Goal: Task Accomplishment & Management: Manage account settings

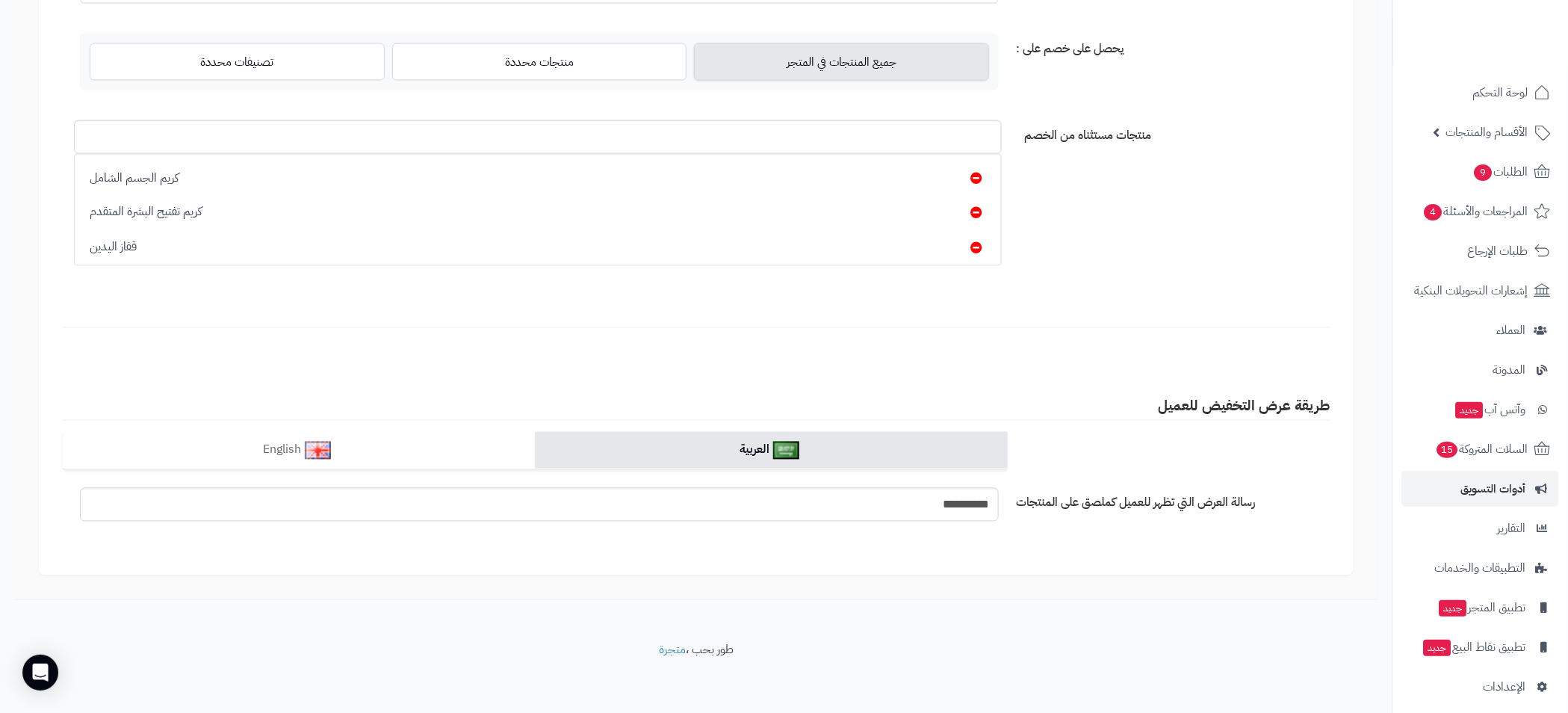
scroll to position [152, 0]
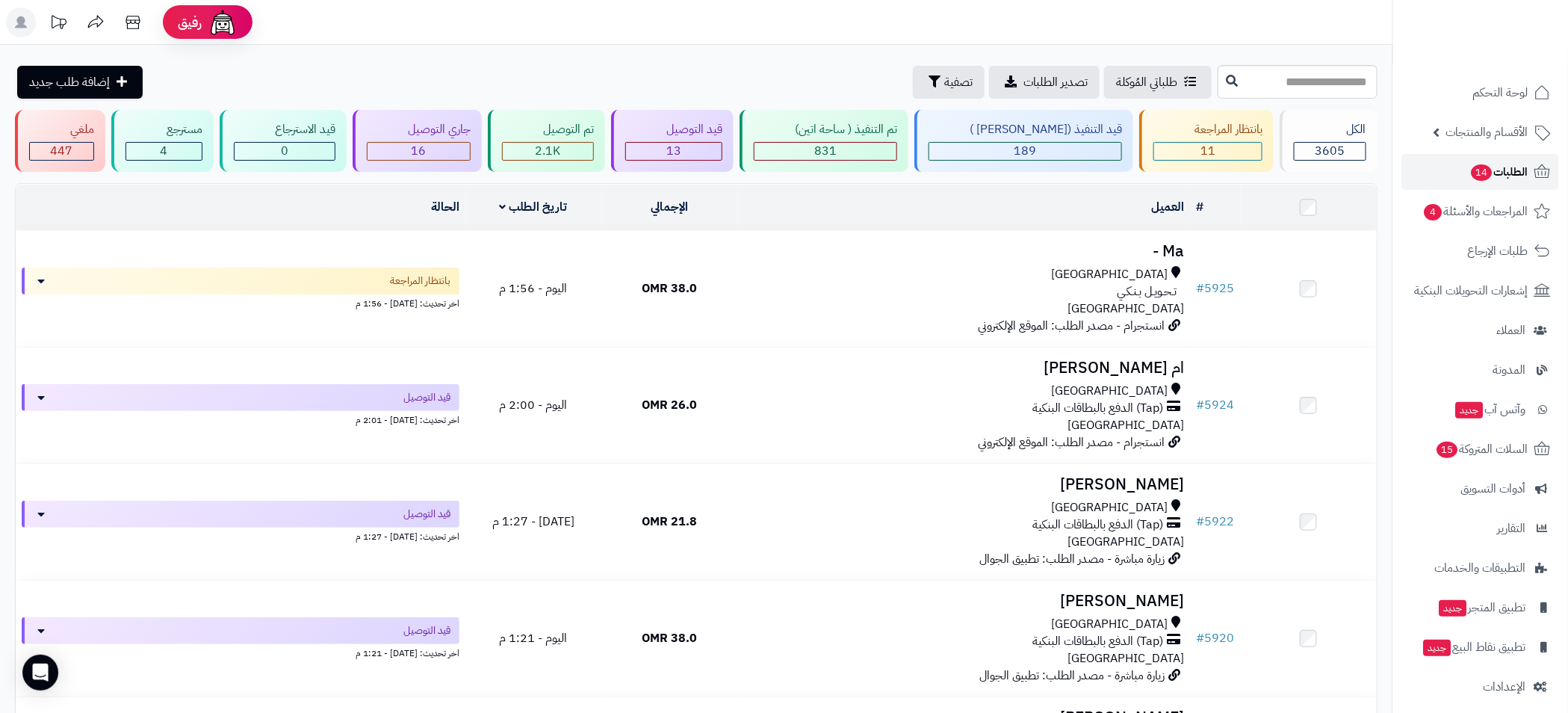
click at [1494, 174] on span "الطلبات 14" at bounding box center [1499, 172] width 58 height 21
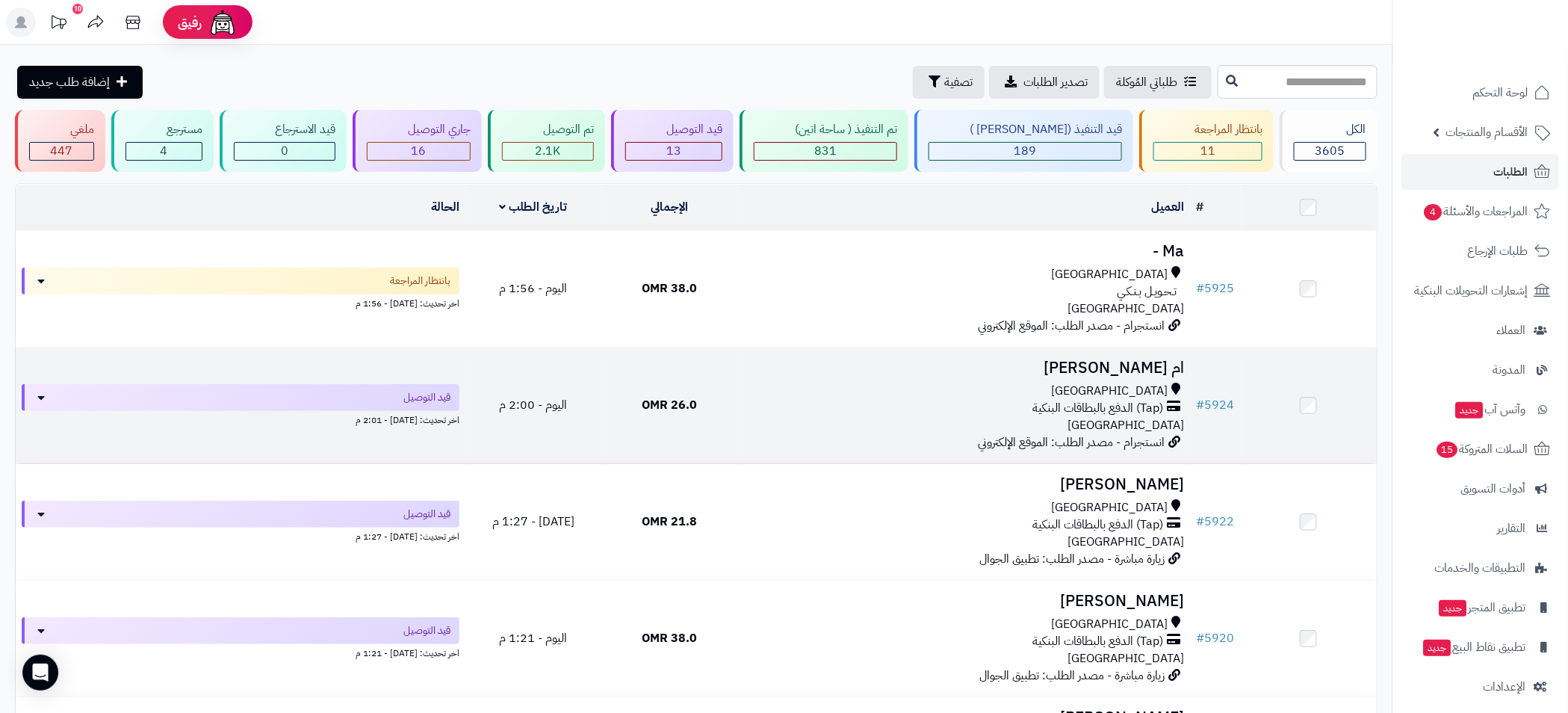
scroll to position [336, 0]
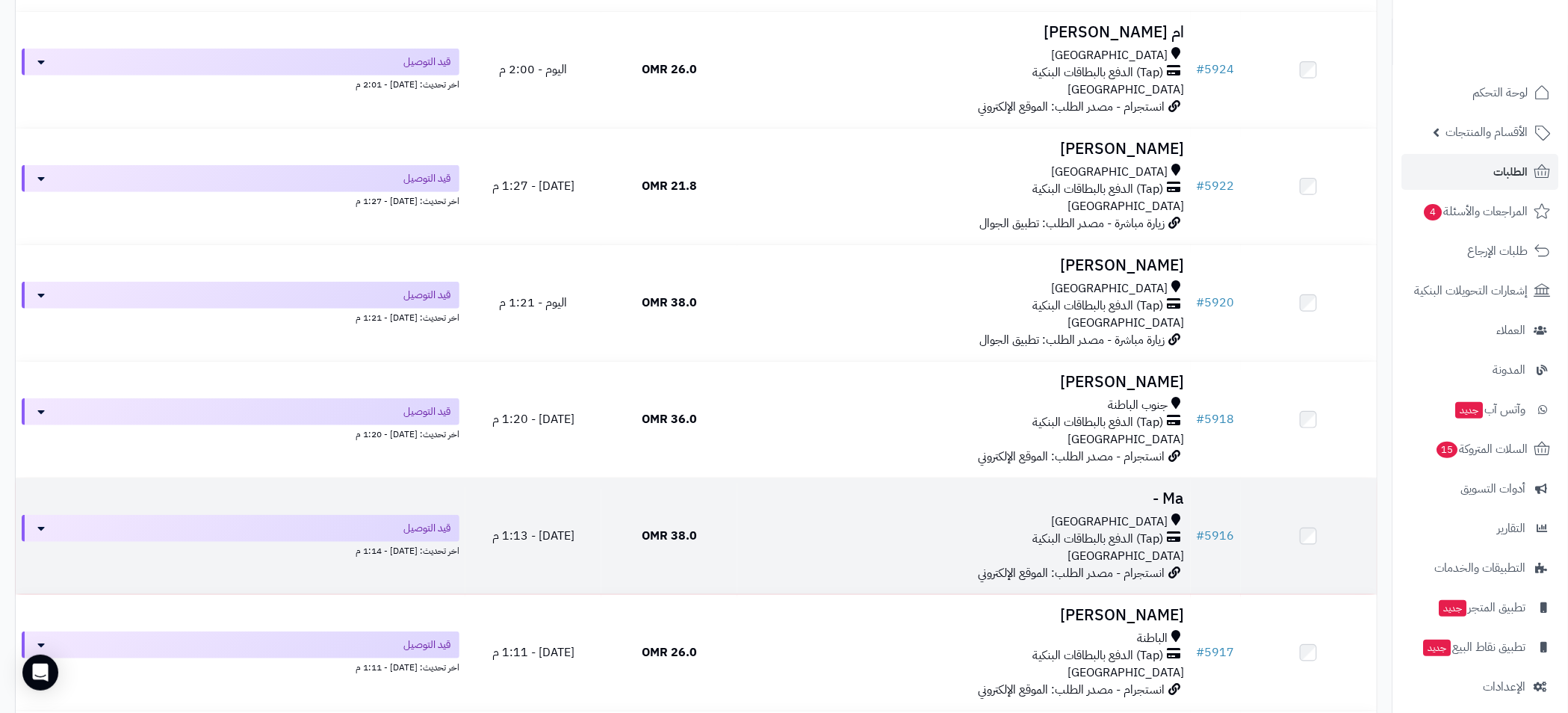
click at [779, 535] on div "(Tap) الدفع بالبطاقات البنكية" at bounding box center [964, 539] width 442 height 17
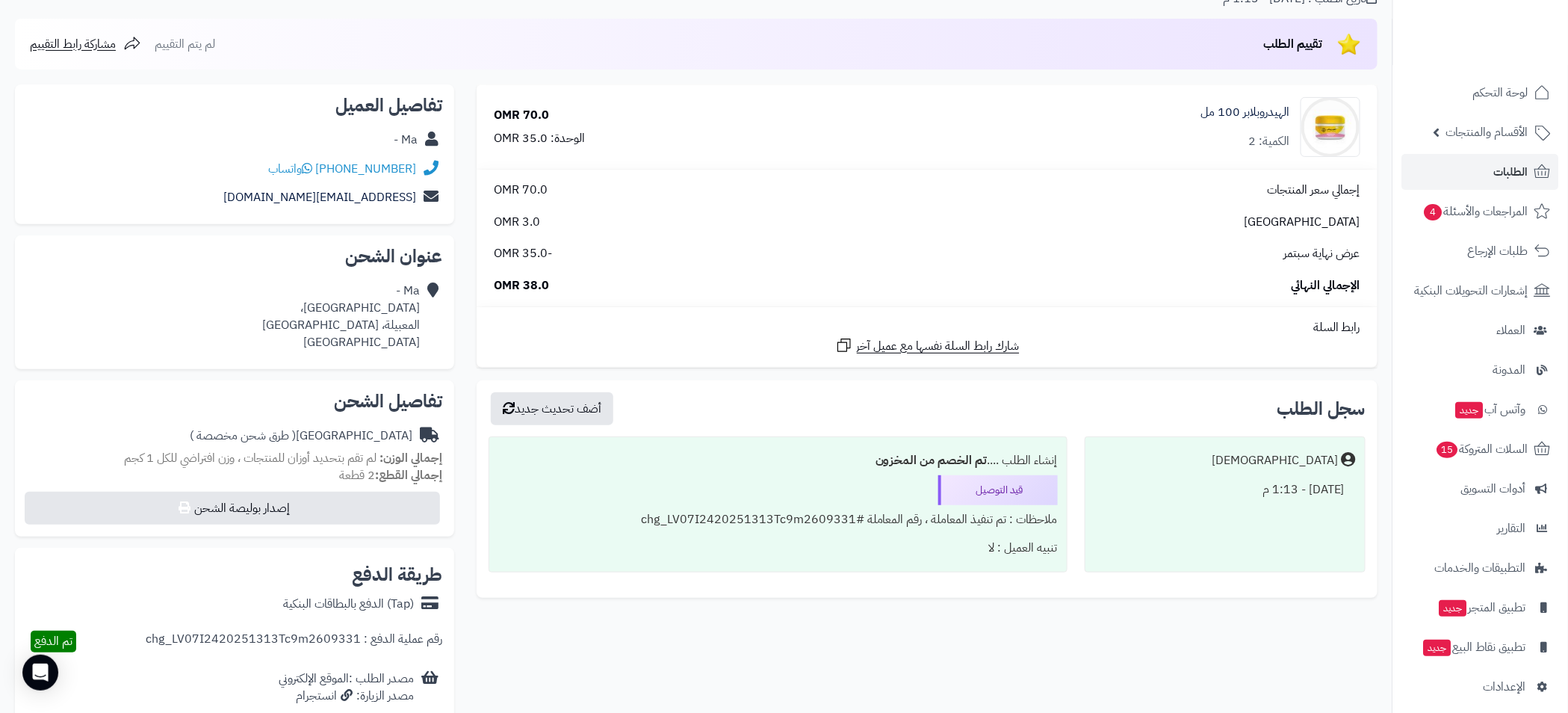
scroll to position [137, 0]
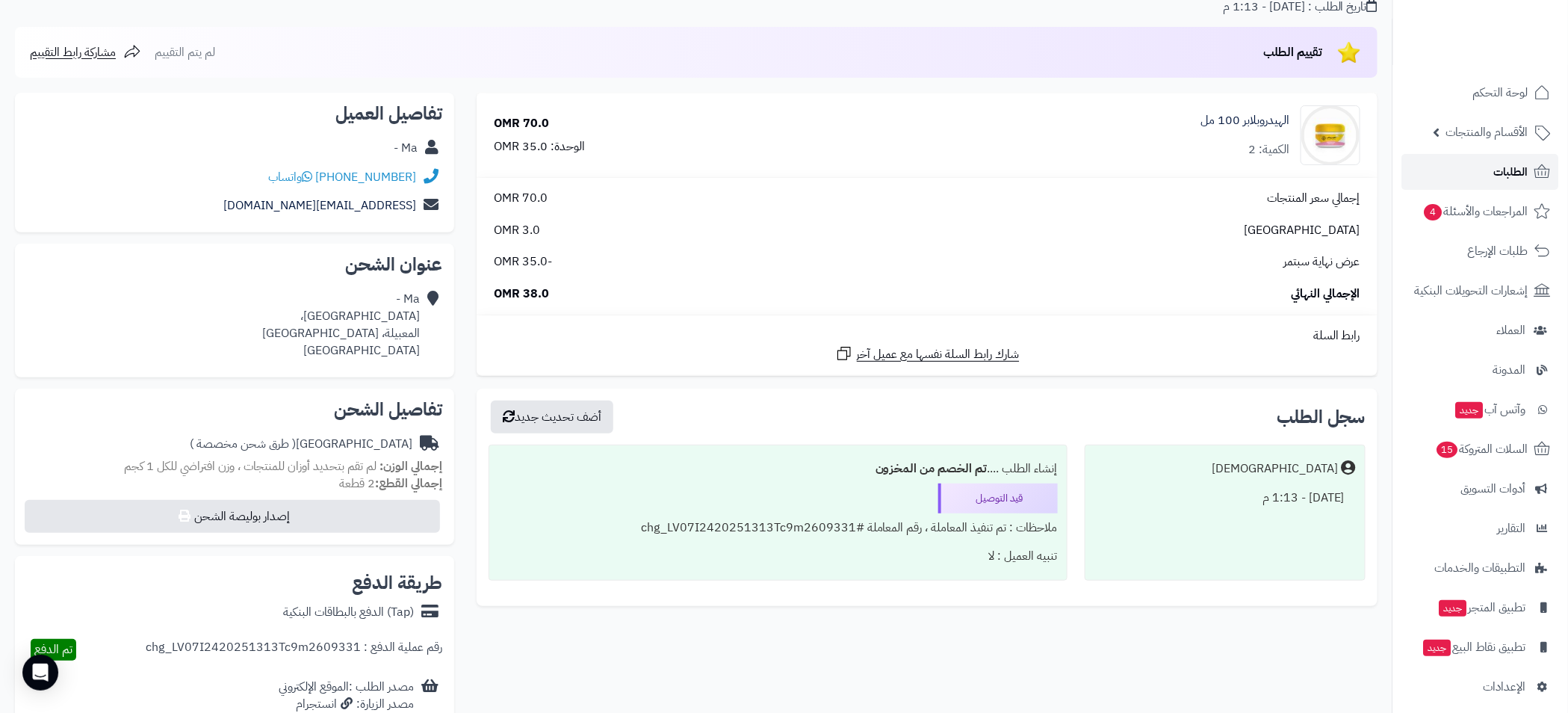
click at [1496, 175] on span "الطلبات" at bounding box center [1512, 172] width 35 height 21
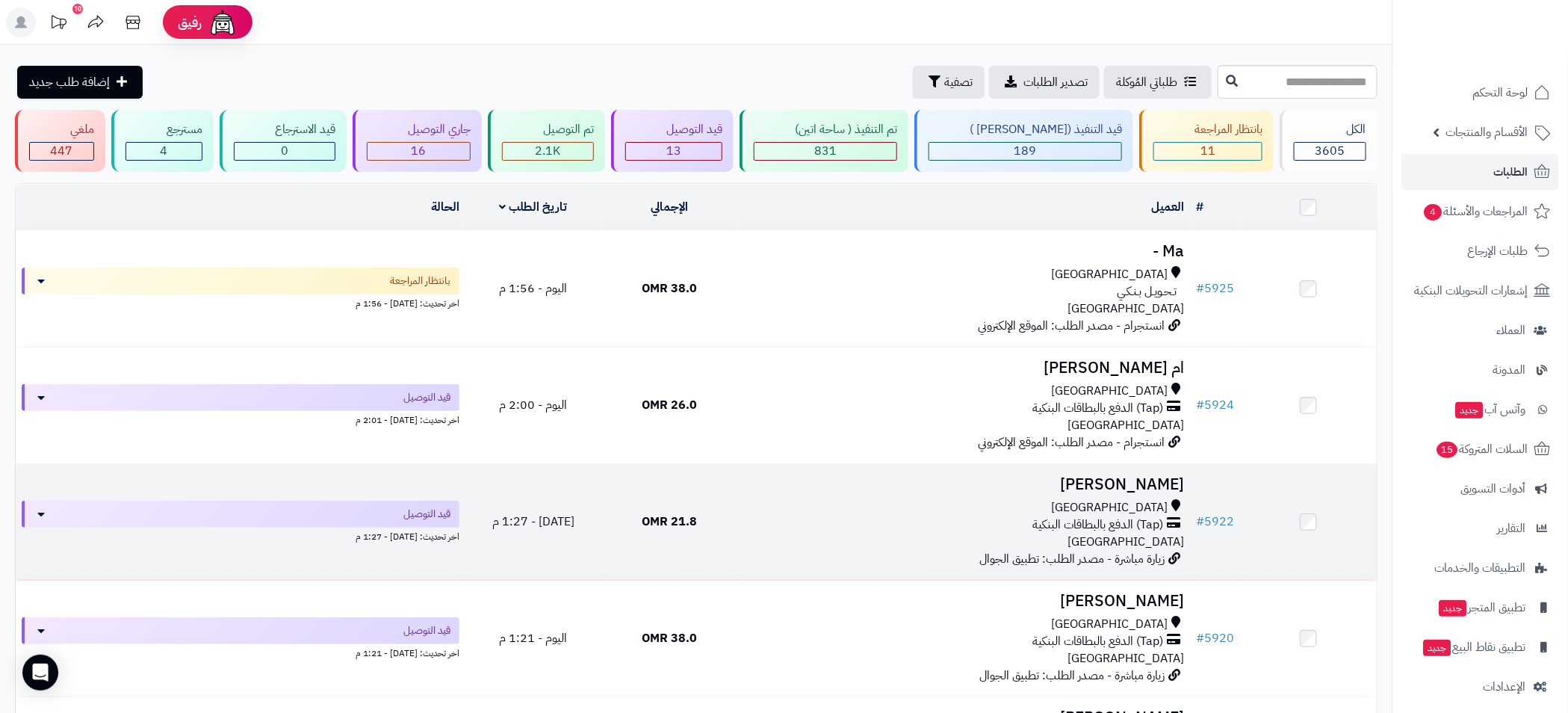
scroll to position [336, 0]
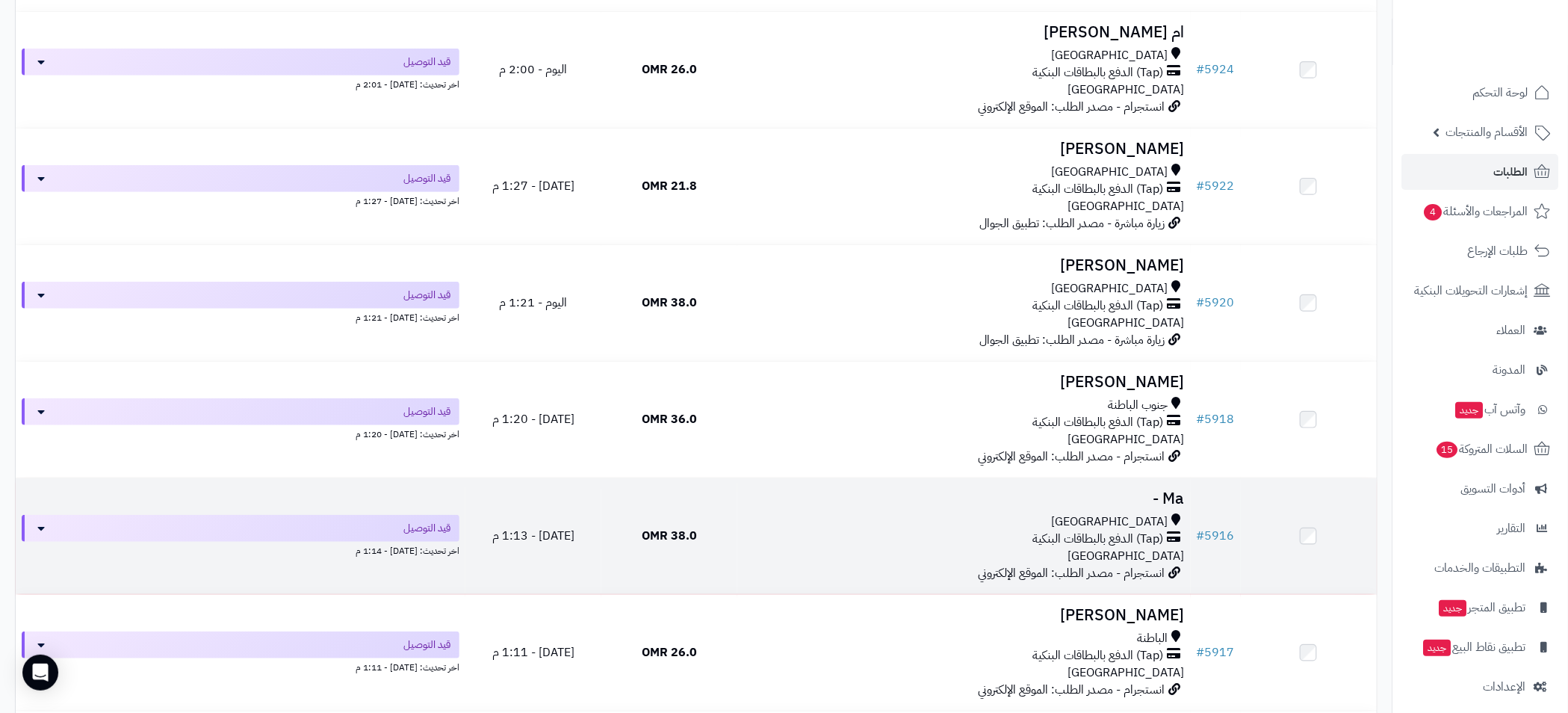
click at [1007, 546] on div "مسقط (Tap) الدفع بالبطاقات البنكية عمان" at bounding box center [964, 539] width 442 height 51
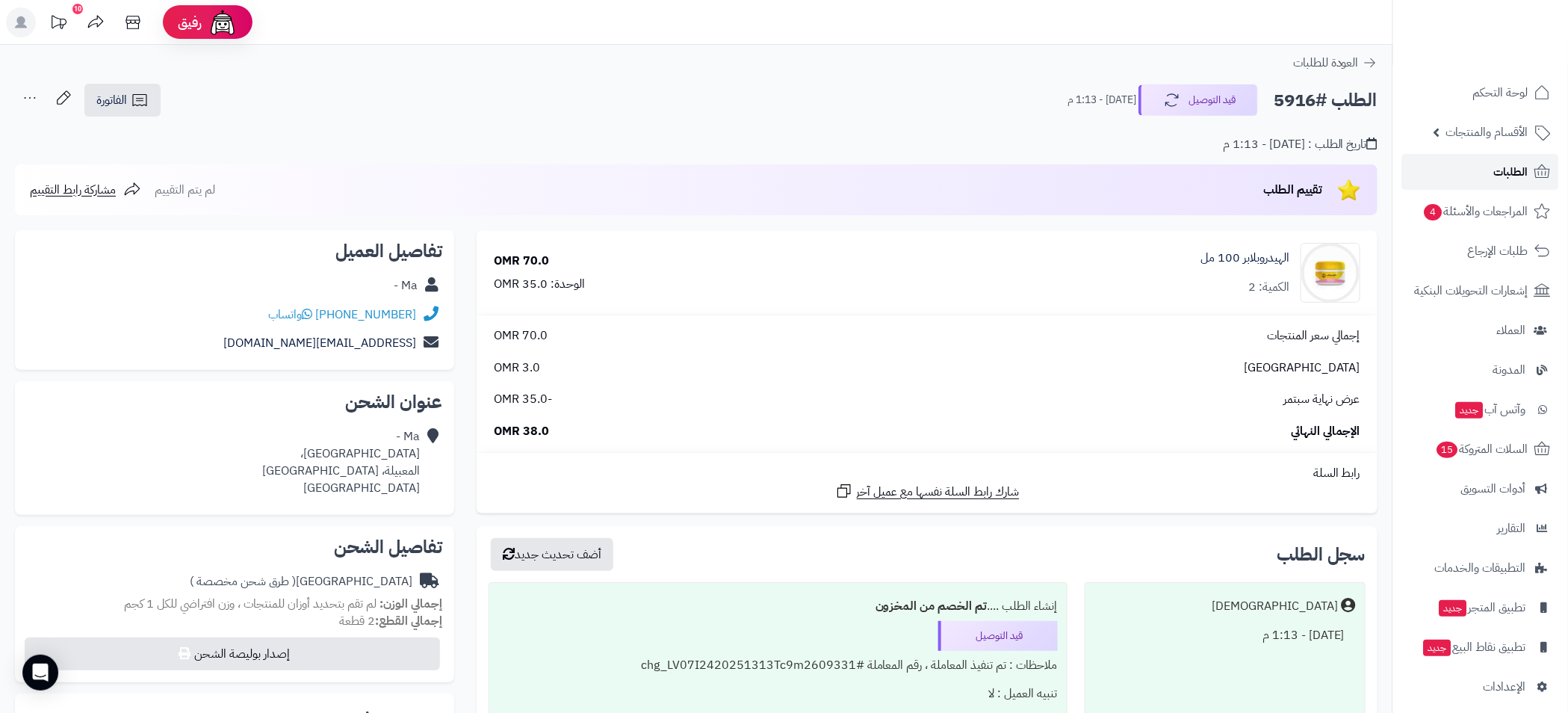
click at [1497, 182] on span "الطلبات" at bounding box center [1512, 172] width 35 height 21
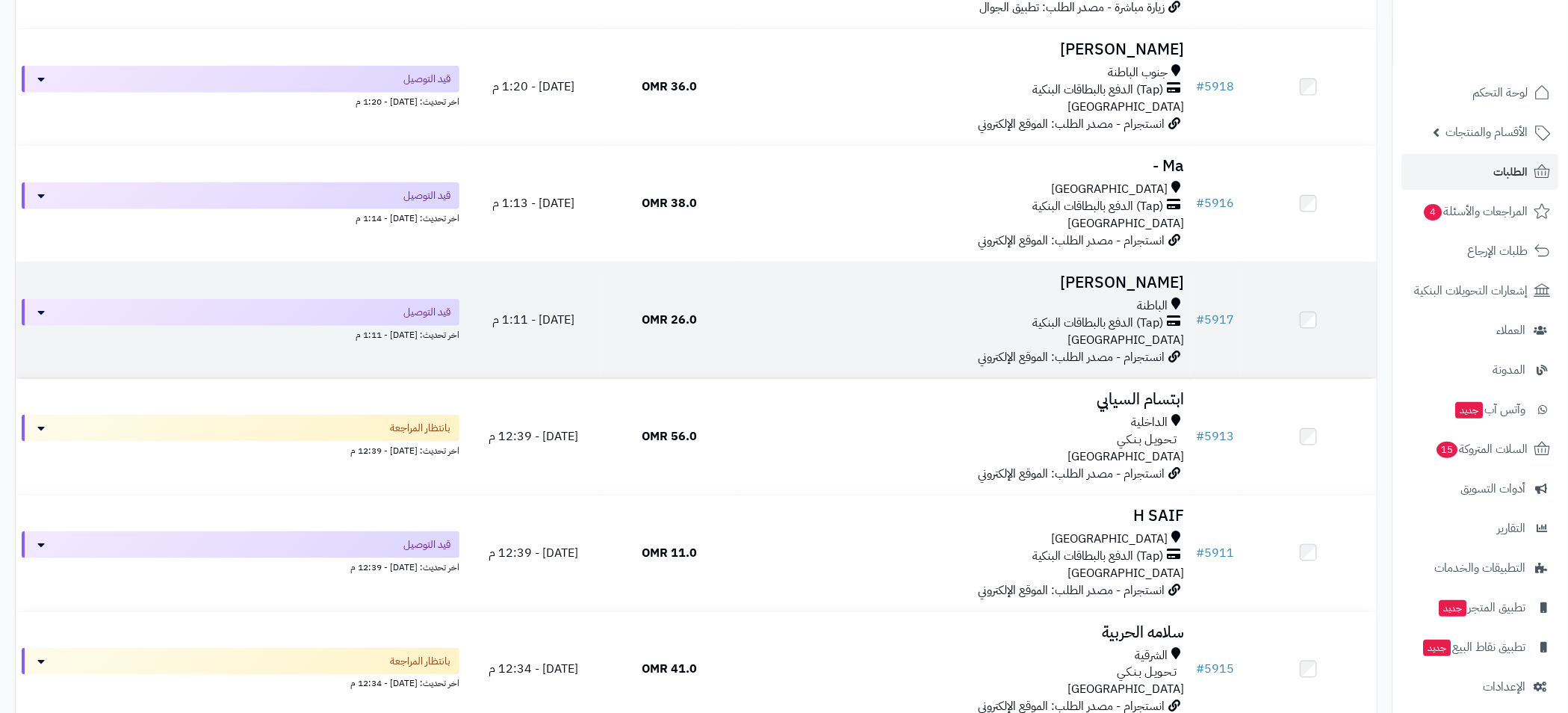
scroll to position [673, 0]
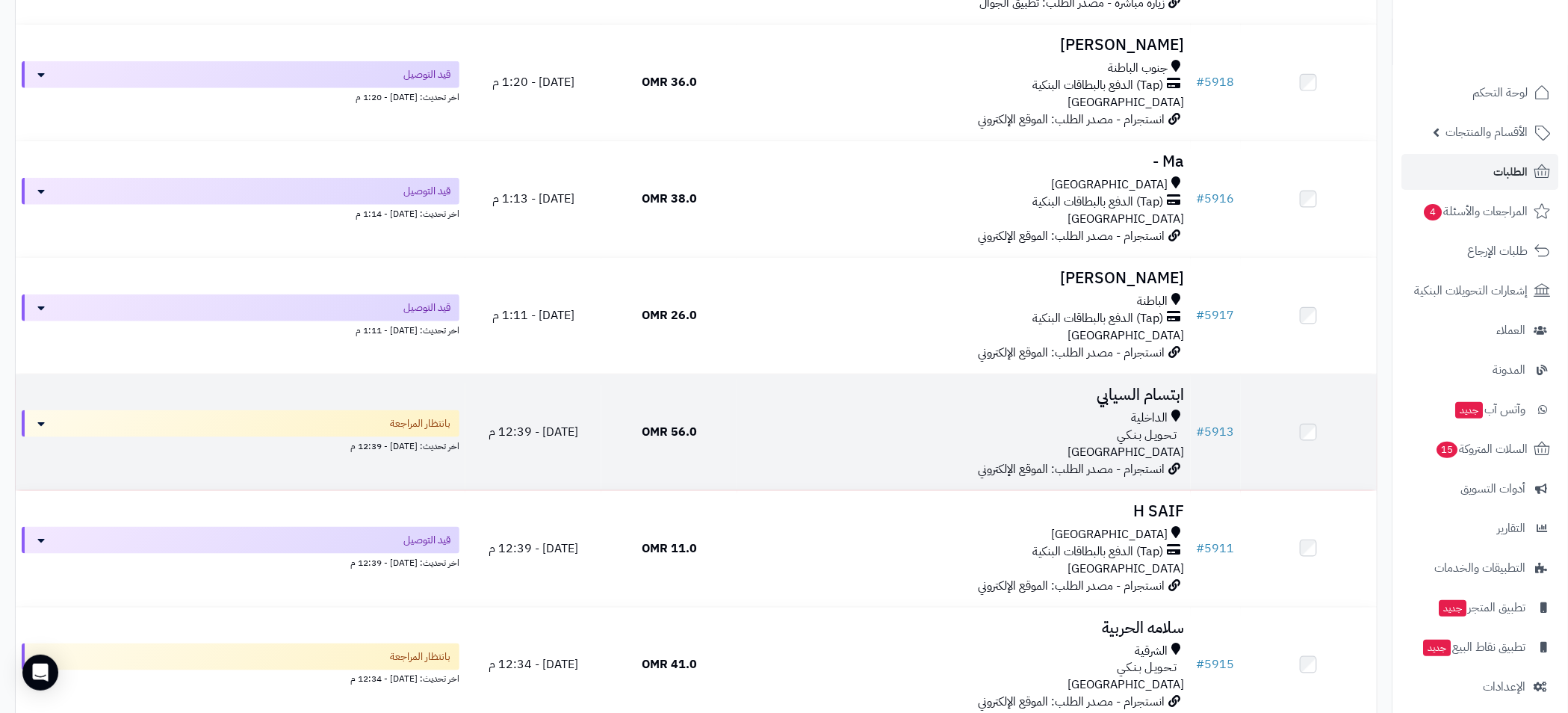
click at [998, 415] on div "الداخلية" at bounding box center [964, 418] width 442 height 17
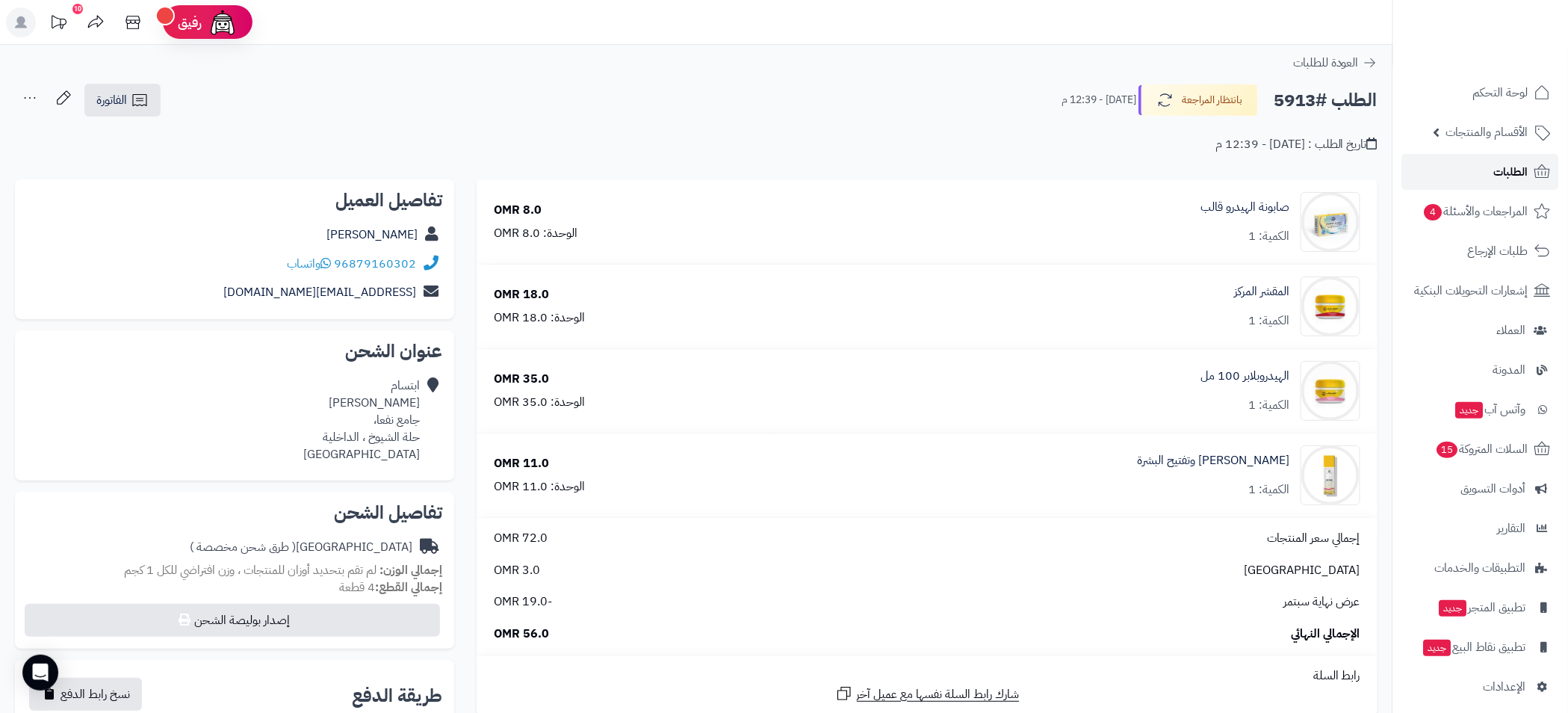
click at [1492, 169] on link "الطلبات" at bounding box center [1481, 171] width 157 height 36
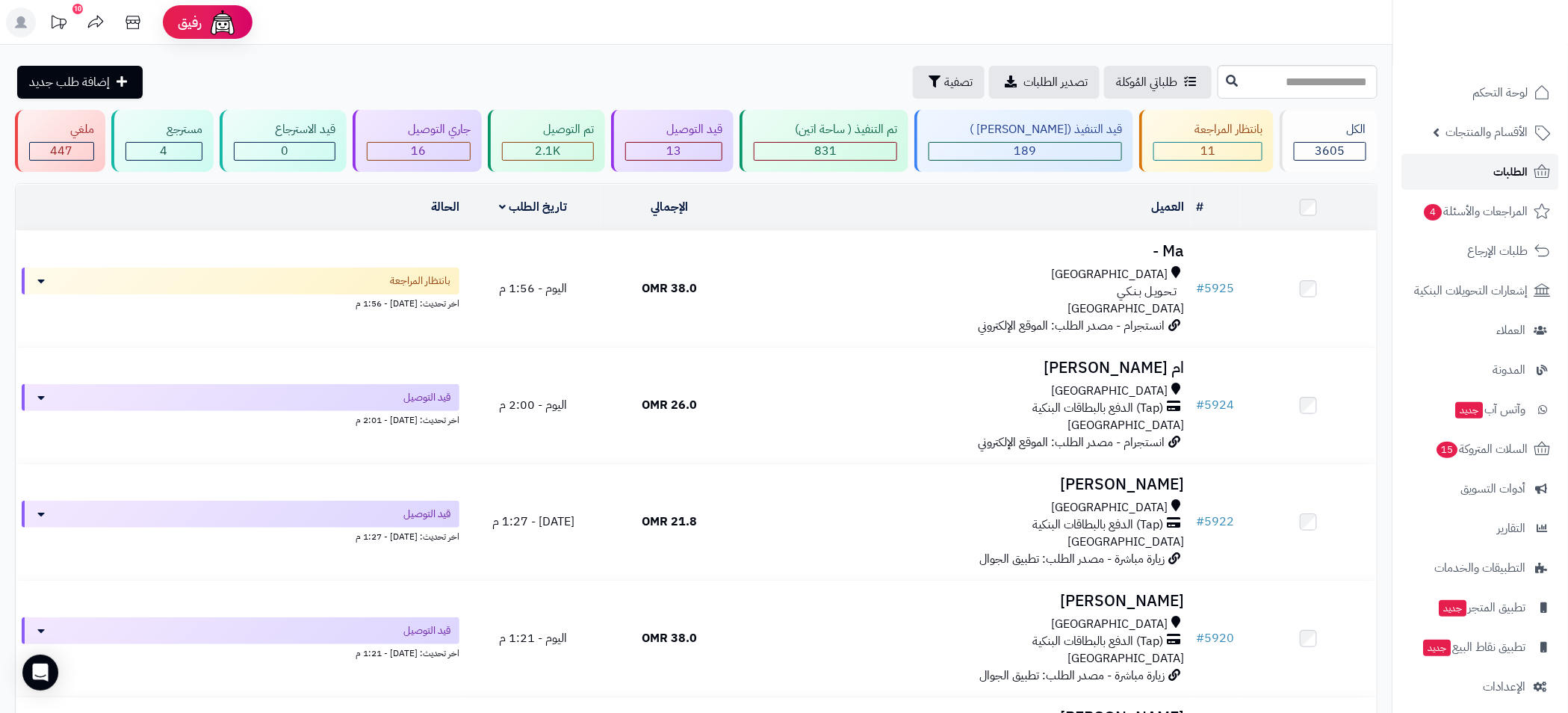
click at [1478, 173] on link "الطلبات" at bounding box center [1481, 171] width 157 height 36
